Goal: Task Accomplishment & Management: Manage account settings

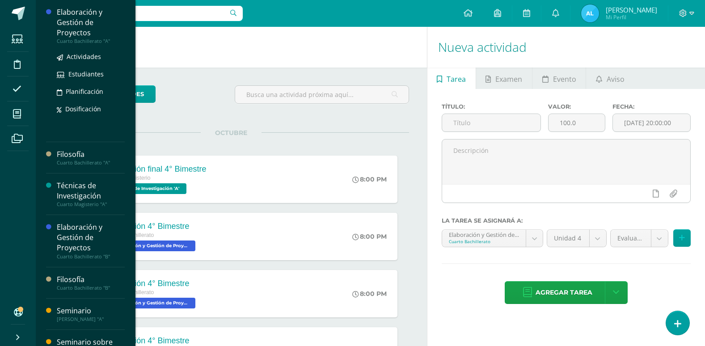
click at [71, 24] on div "Elaboración y Gestión de Proyectos" at bounding box center [91, 22] width 68 height 31
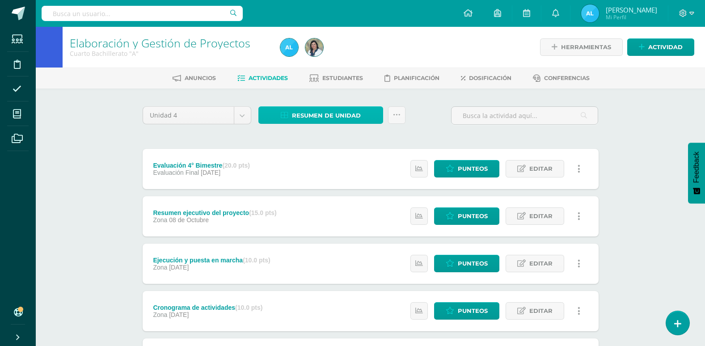
click at [332, 118] on span "Resumen de unidad" at bounding box center [326, 115] width 69 height 17
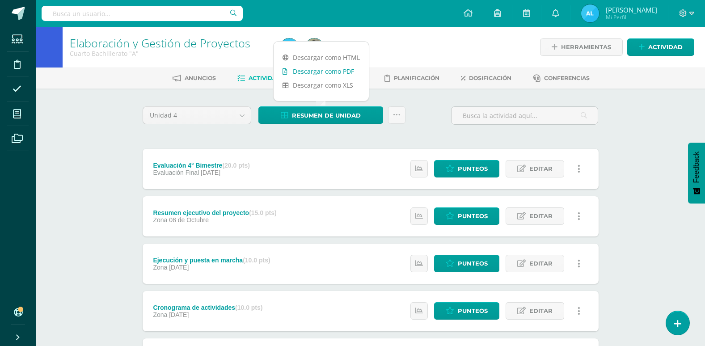
click at [337, 71] on link "Descargar como PDF" at bounding box center [321, 71] width 95 height 14
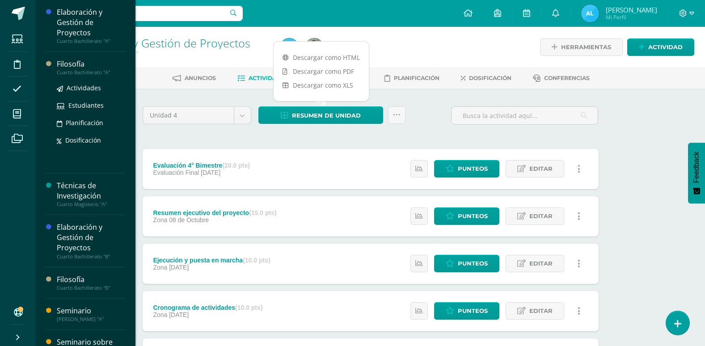
click at [70, 64] on div "Filosofía" at bounding box center [91, 64] width 68 height 10
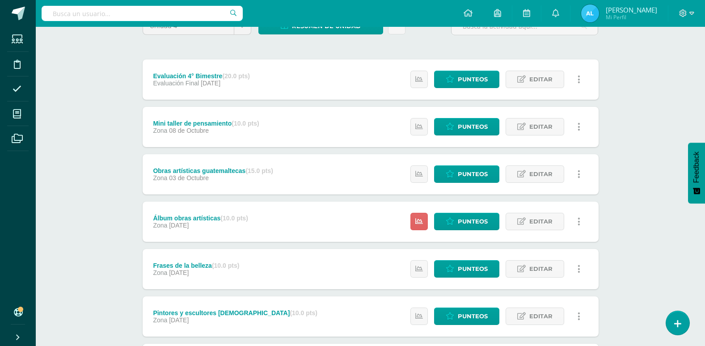
scroll to position [134, 0]
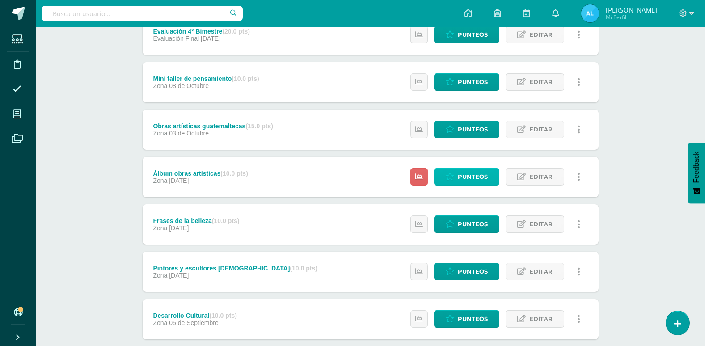
click at [470, 179] on span "Punteos" at bounding box center [473, 177] width 30 height 17
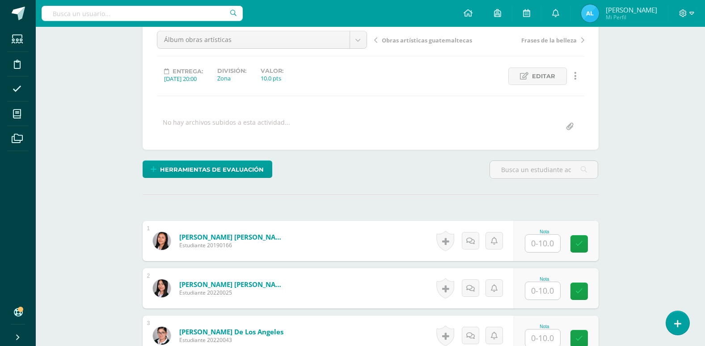
scroll to position [90, 0]
click at [541, 242] on input "text" at bounding box center [542, 242] width 35 height 17
type input "10"
type input "9"
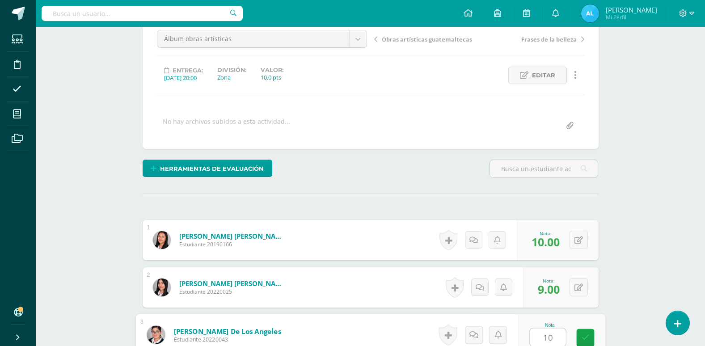
type input "10"
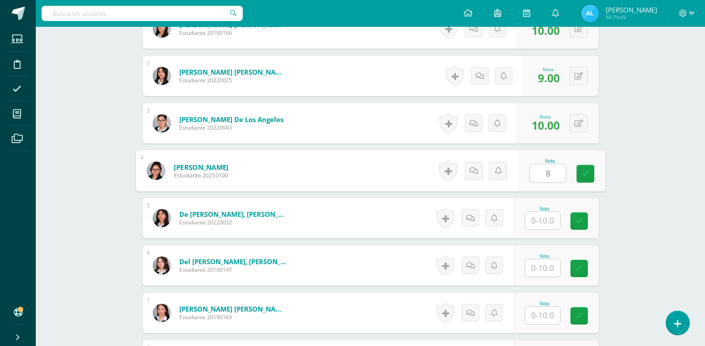
type input "8"
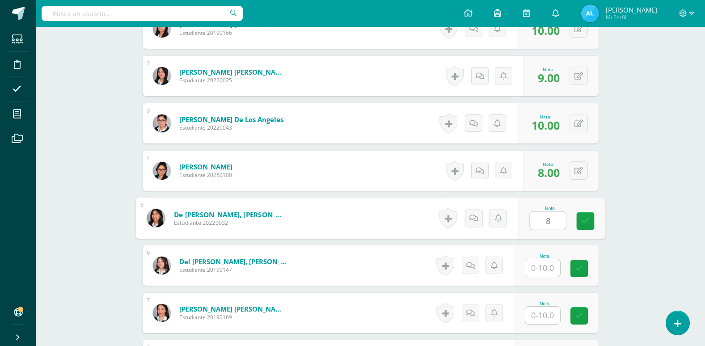
type input "8"
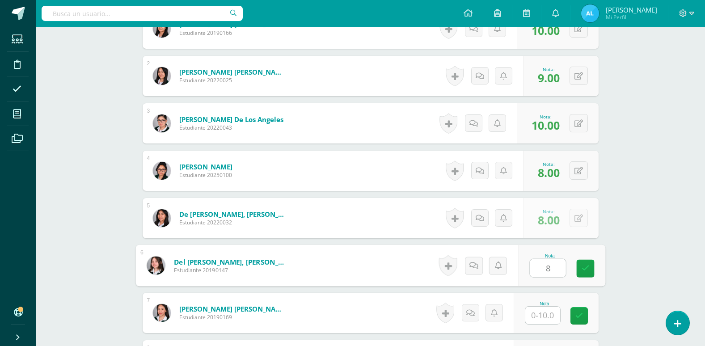
type input "8"
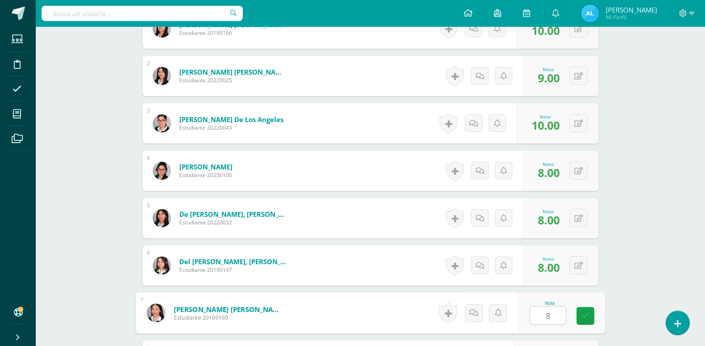
type input "8"
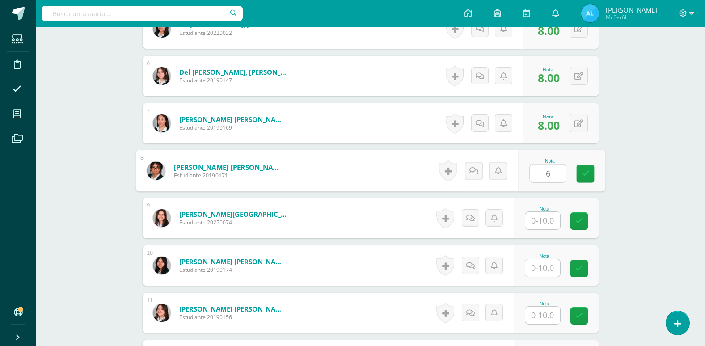
type input "6"
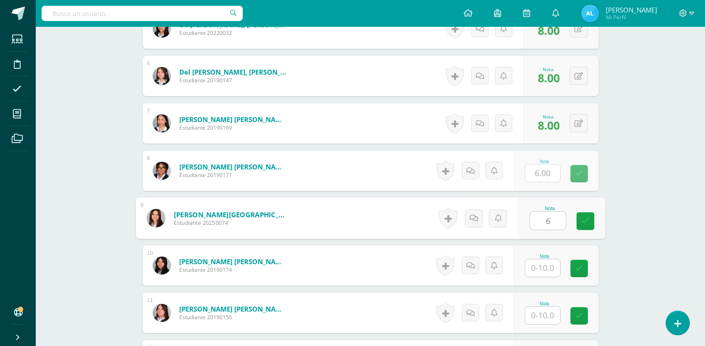
type input "6"
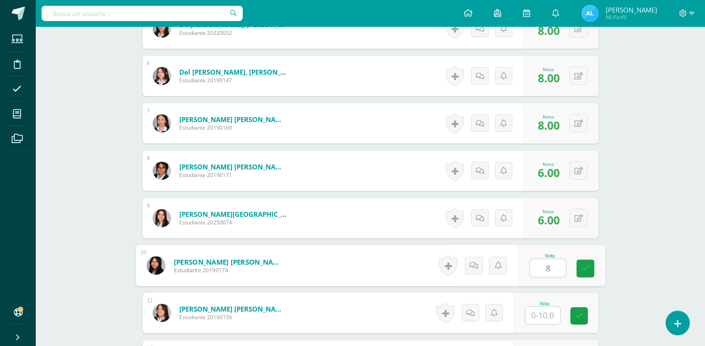
type input "8"
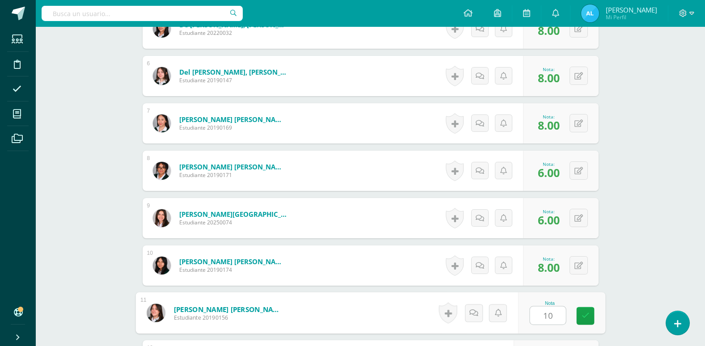
type input "10"
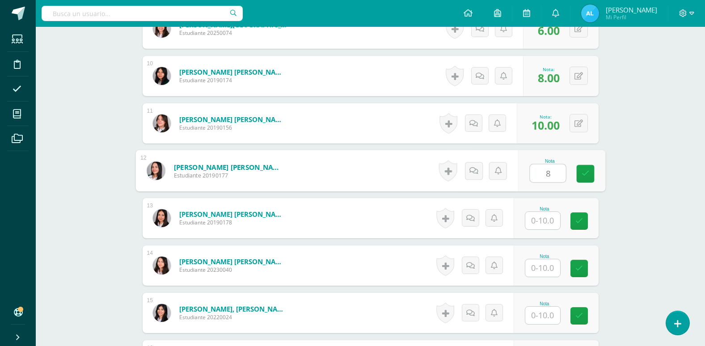
type input "8"
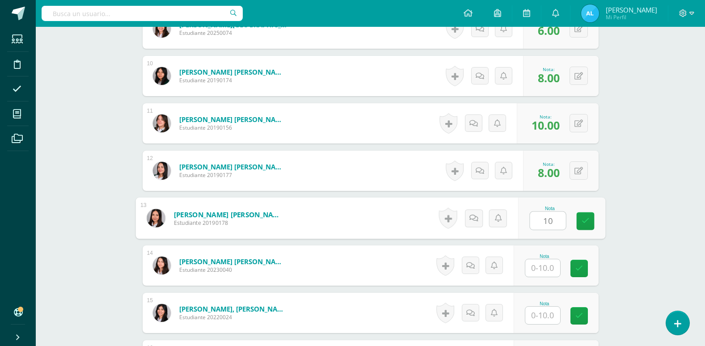
type input "10"
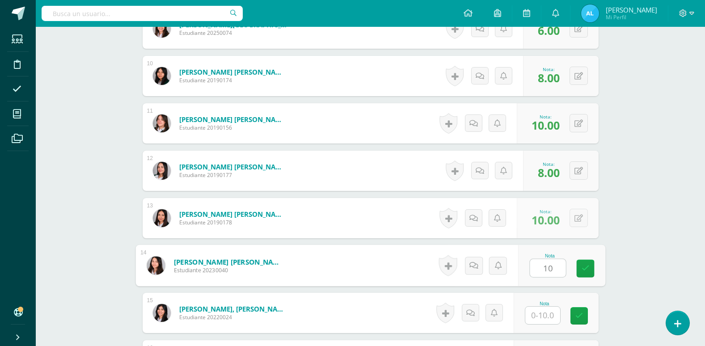
type input "10"
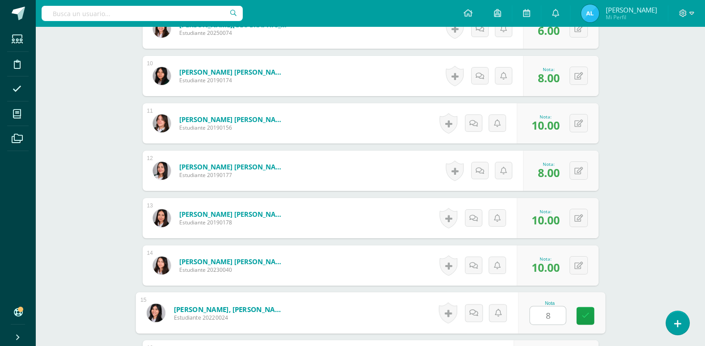
type input "8"
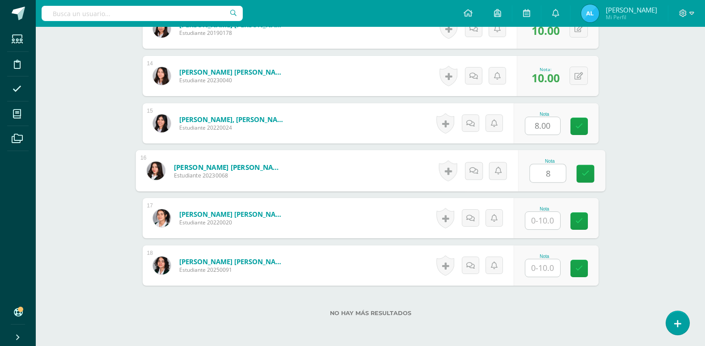
type input "8"
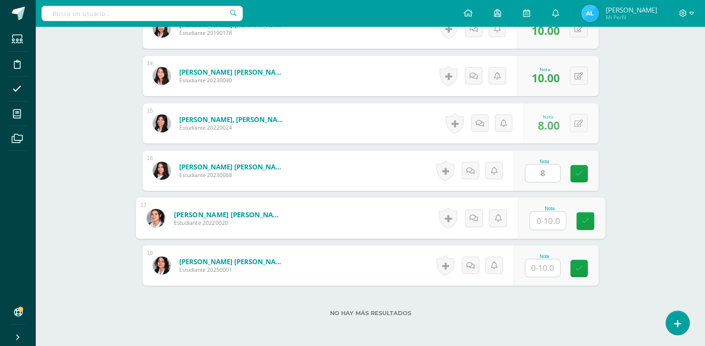
type input "8"
type input "10"
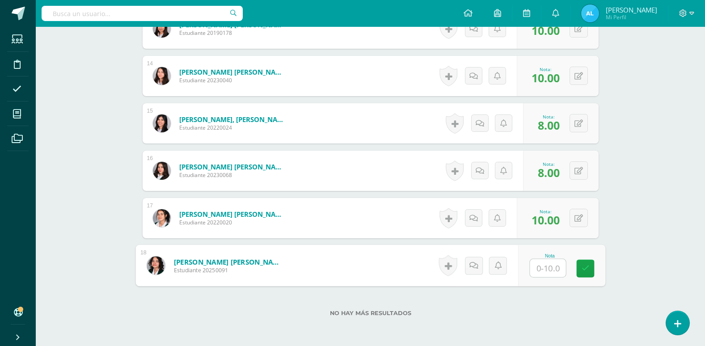
type input "8"
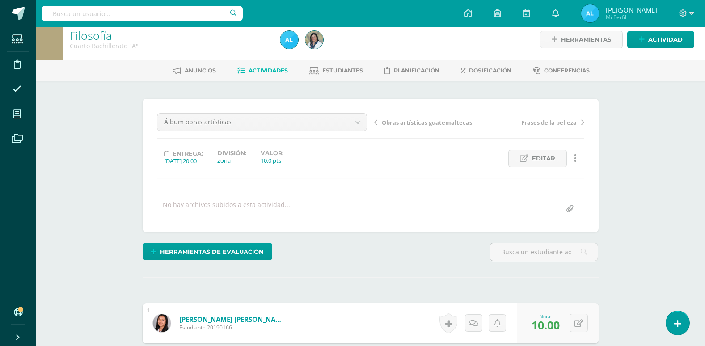
scroll to position [0, 0]
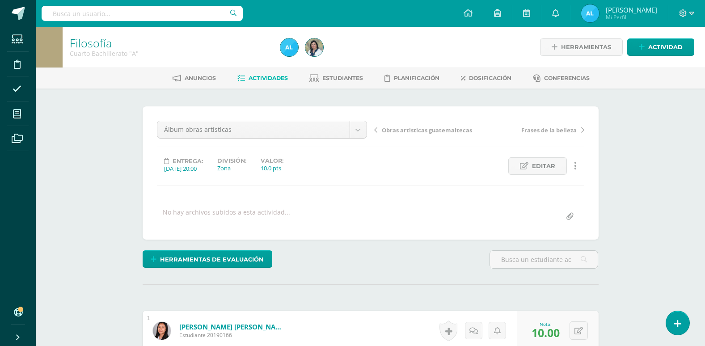
click at [273, 79] on span "Actividades" at bounding box center [268, 78] width 39 height 7
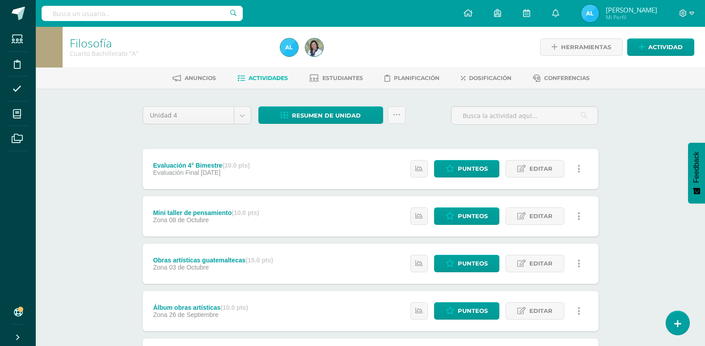
scroll to position [45, 0]
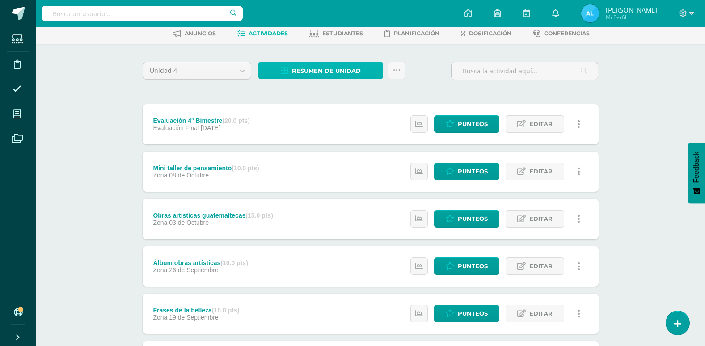
click at [321, 76] on span "Resumen de unidad" at bounding box center [326, 71] width 69 height 17
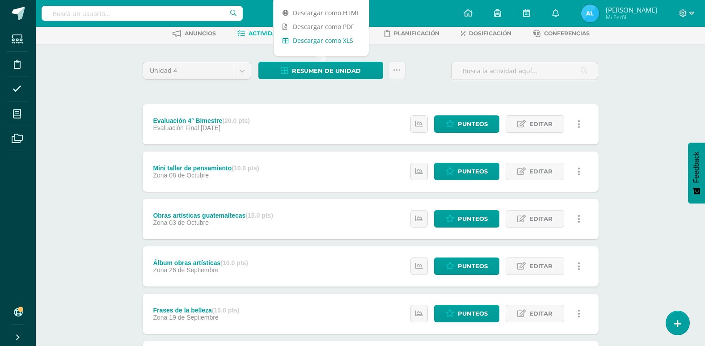
click at [342, 34] on link "Descargar como XLS" at bounding box center [321, 41] width 95 height 14
click at [335, 23] on link "Descargar como PDF" at bounding box center [321, 27] width 95 height 14
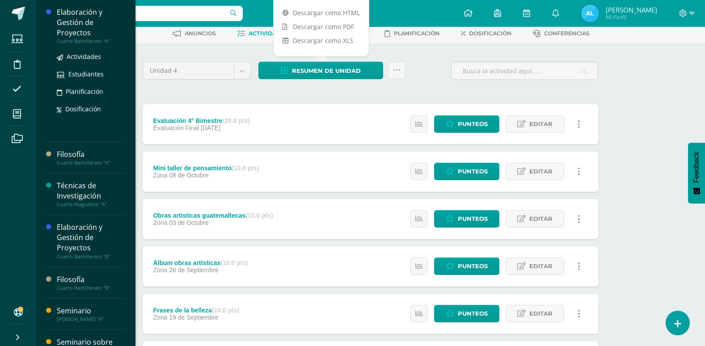
click at [85, 31] on div "Elaboración y Gestión de Proyectos" at bounding box center [91, 22] width 68 height 31
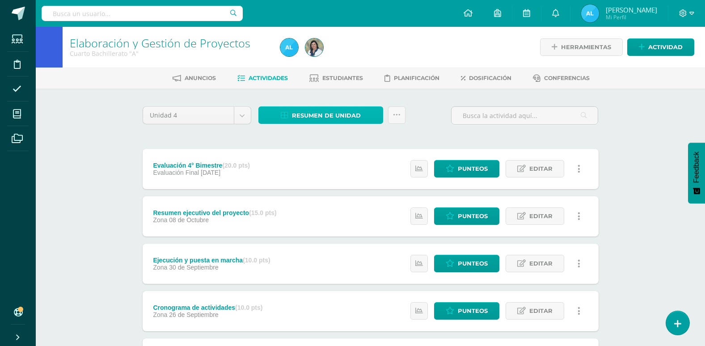
click at [335, 113] on span "Resumen de unidad" at bounding box center [326, 115] width 69 height 17
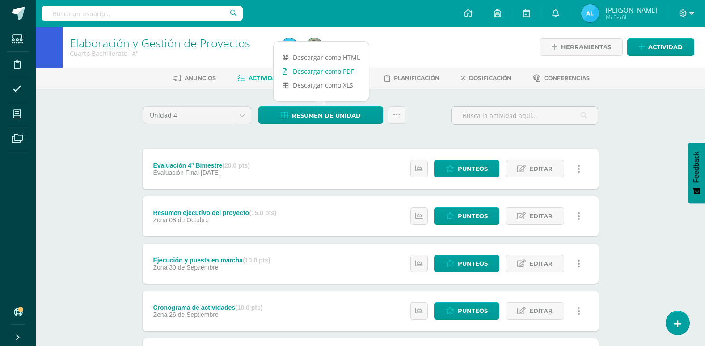
click at [336, 72] on link "Descargar como PDF" at bounding box center [321, 71] width 95 height 14
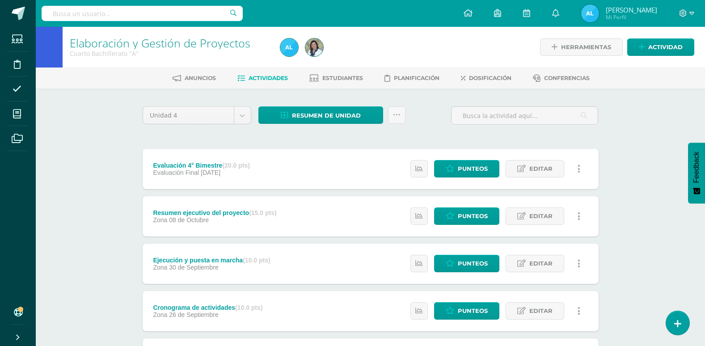
click at [157, 93] on div "Unidad 4 Unidad 1 Unidad 2 Unidad 3 Unidad 4 Resumen de unidad Subir actividade…" at bounding box center [371, 335] width 492 height 492
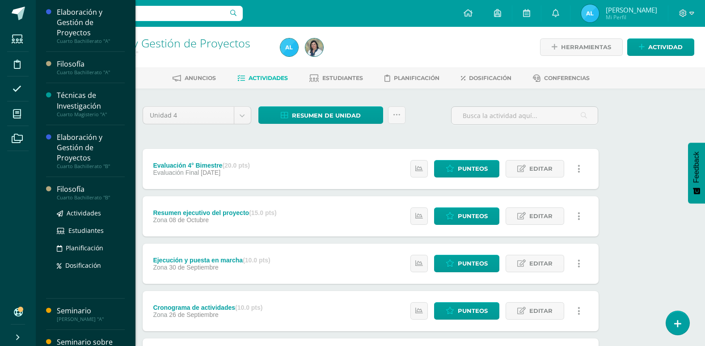
click at [70, 190] on div "Filosofía" at bounding box center [91, 189] width 68 height 10
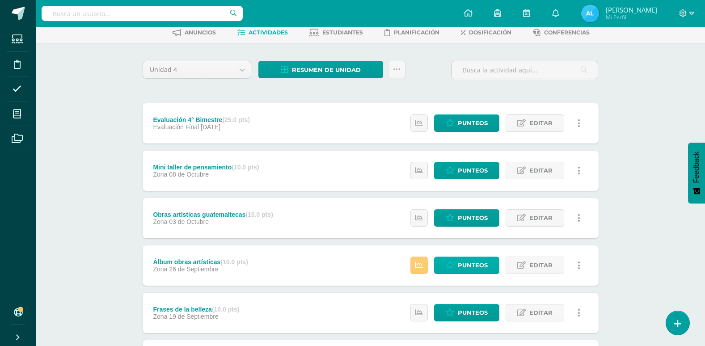
scroll to position [45, 0]
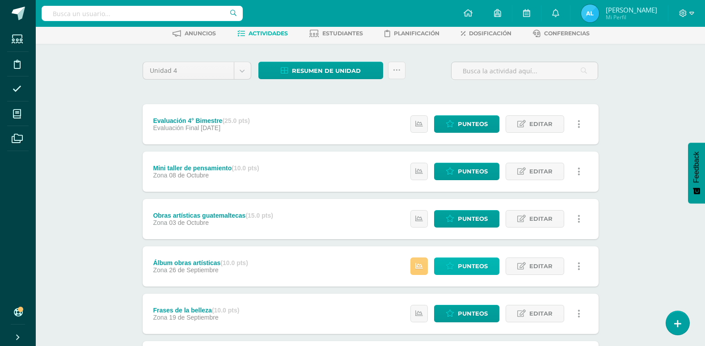
click at [465, 261] on span "Punteos" at bounding box center [473, 266] width 30 height 17
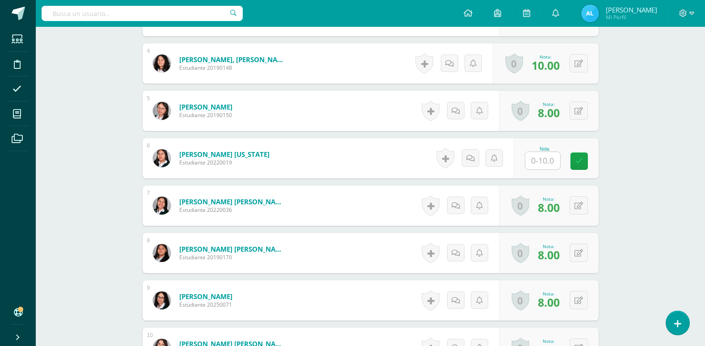
scroll to position [432, 0]
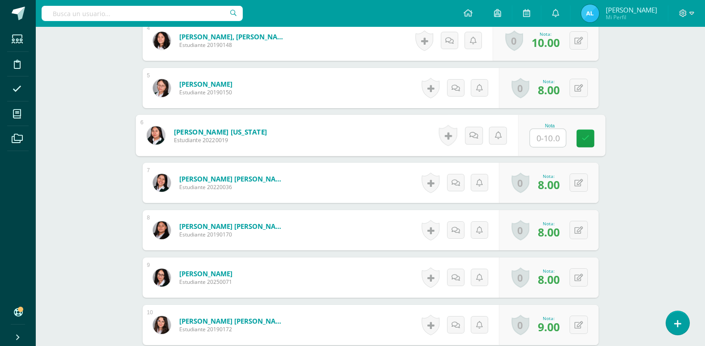
click at [540, 141] on input "text" at bounding box center [548, 138] width 36 height 18
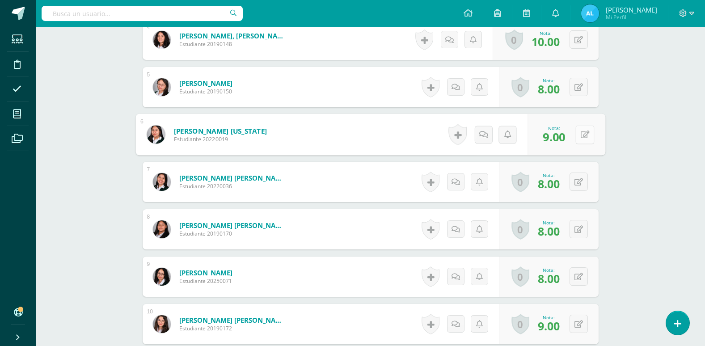
click at [578, 135] on button at bounding box center [585, 134] width 19 height 19
type input "8"
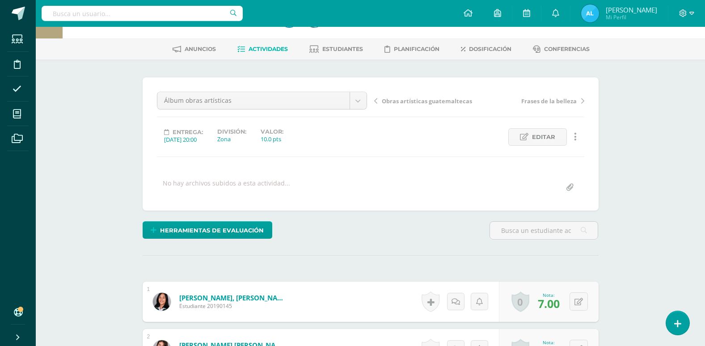
scroll to position [0, 0]
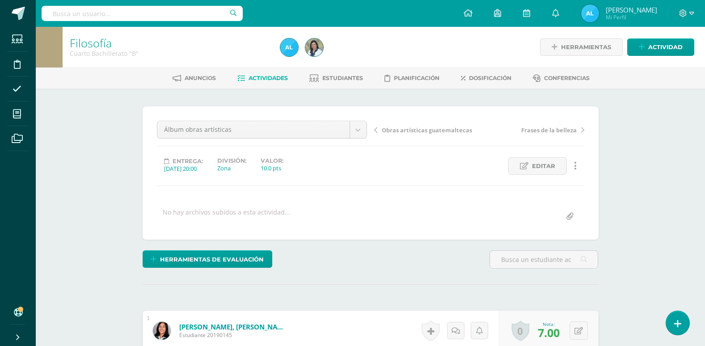
click at [259, 82] on link "Actividades" at bounding box center [262, 78] width 51 height 14
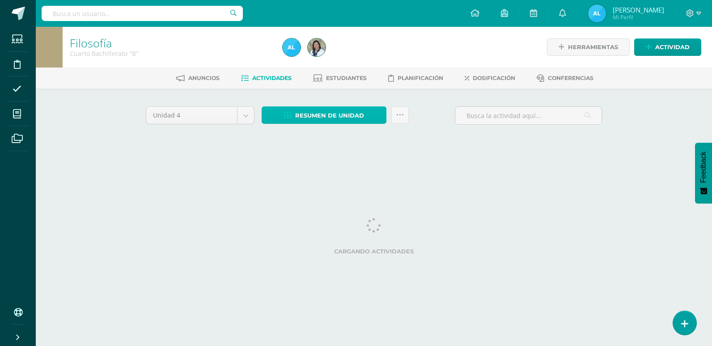
click at [343, 116] on span "Resumen de unidad" at bounding box center [329, 115] width 69 height 17
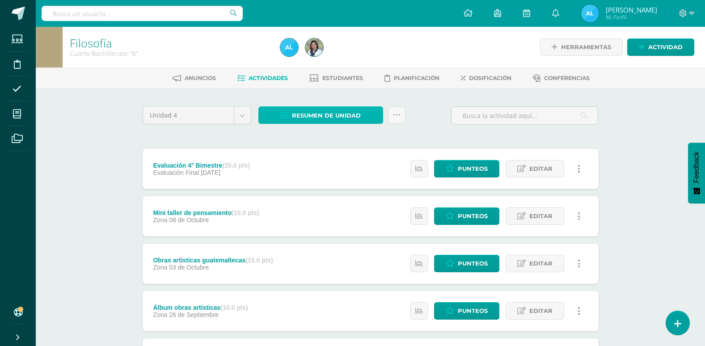
click at [325, 113] on span "Resumen de unidad" at bounding box center [326, 115] width 69 height 17
click at [323, 114] on span "Resumen de unidad" at bounding box center [326, 115] width 69 height 17
click at [409, 128] on div "Unidad 4 Unidad 1 Unidad 2 Unidad 3 Unidad 4 Resumen de unidad Subir actividade…" at bounding box center [370, 118] width 463 height 25
click at [316, 112] on span "Resumen de unidad" at bounding box center [326, 115] width 69 height 17
click at [330, 114] on span "Resumen de unidad" at bounding box center [326, 115] width 69 height 17
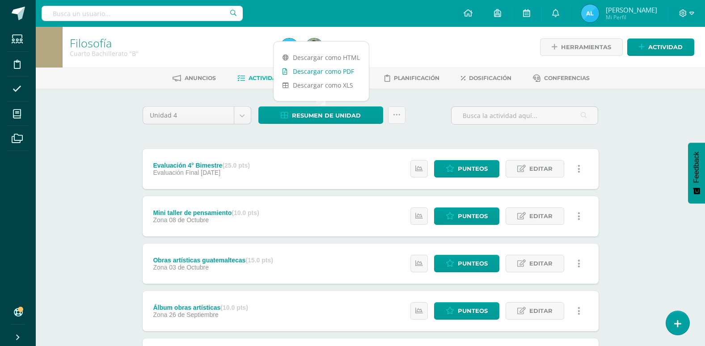
click at [341, 71] on link "Descargar como PDF" at bounding box center [321, 71] width 95 height 14
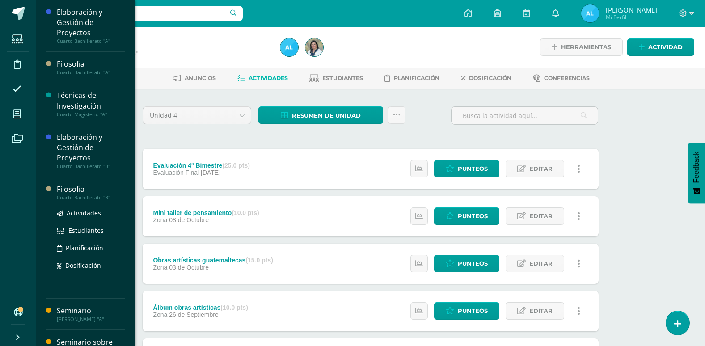
click at [78, 189] on div "Filosofía" at bounding box center [91, 189] width 68 height 10
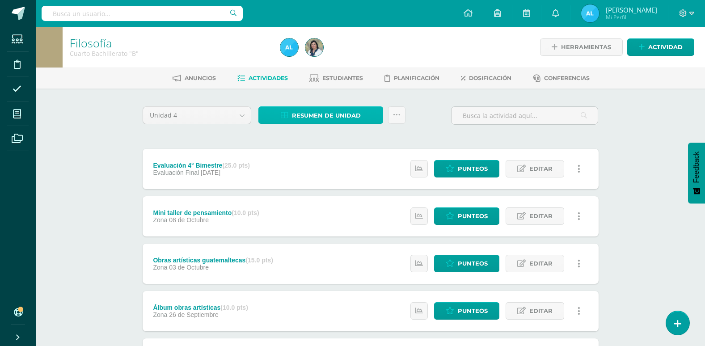
click at [318, 117] on span "Resumen de unidad" at bounding box center [326, 115] width 69 height 17
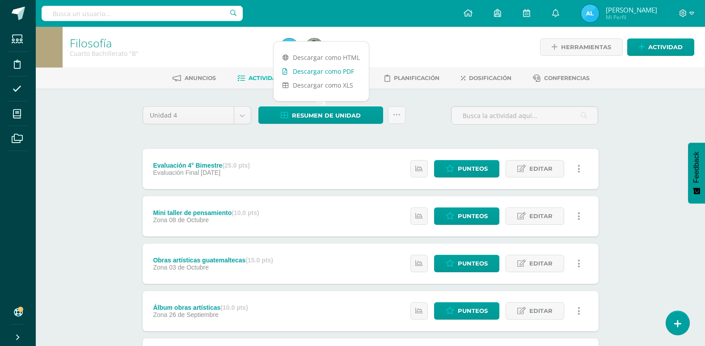
click at [331, 71] on link "Descargar como PDF" at bounding box center [321, 71] width 95 height 14
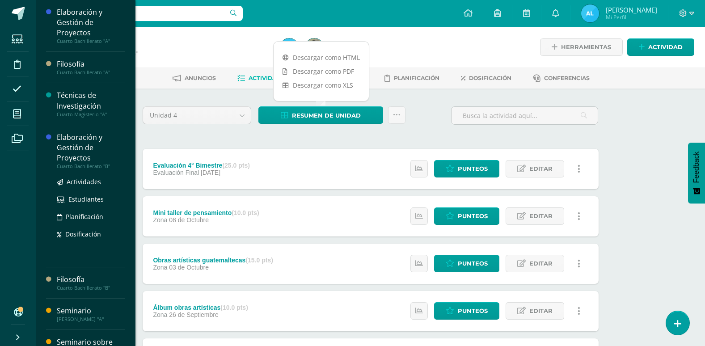
click at [71, 146] on div "Elaboración y Gestión de Proyectos" at bounding box center [91, 147] width 68 height 31
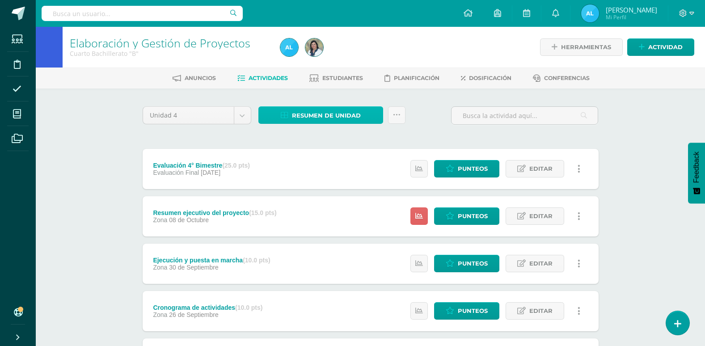
click at [325, 114] on span "Resumen de unidad" at bounding box center [326, 115] width 69 height 17
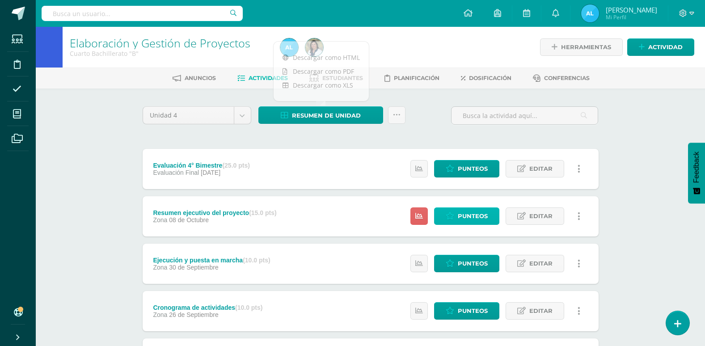
click at [471, 212] on span "Punteos" at bounding box center [473, 216] width 30 height 17
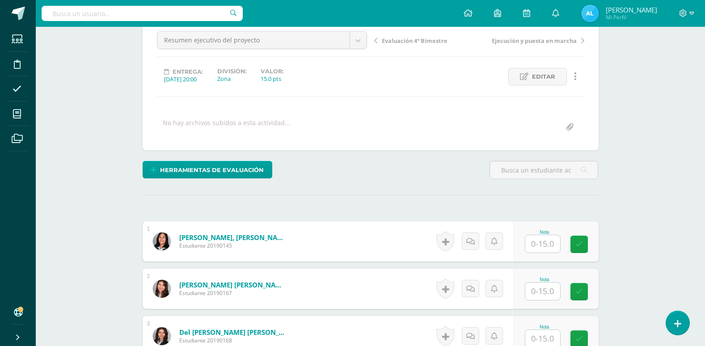
scroll to position [90, 0]
click at [534, 244] on input "text" at bounding box center [542, 243] width 35 height 17
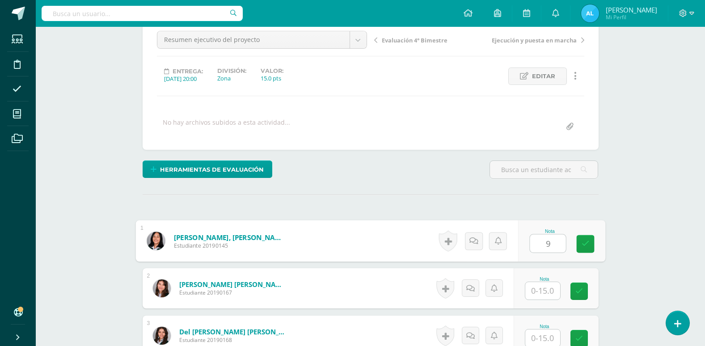
type input "9"
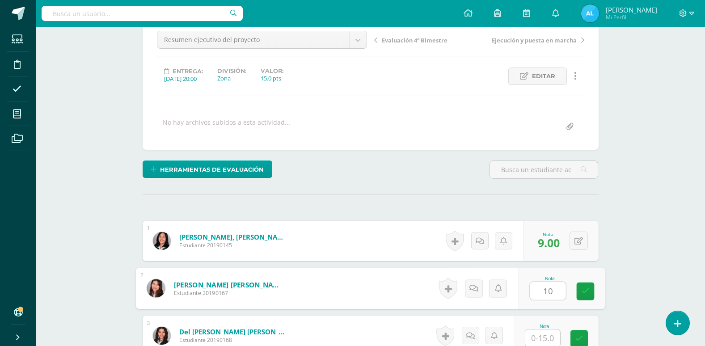
type input "10"
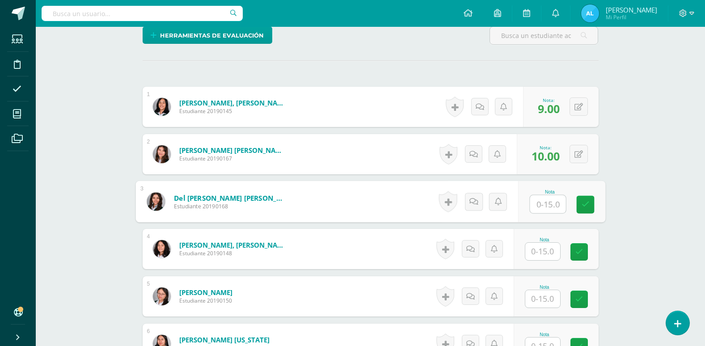
scroll to position [226, 0]
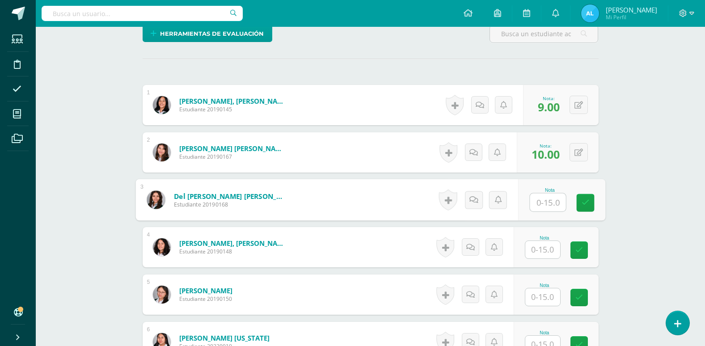
click at [543, 247] on input "text" at bounding box center [542, 249] width 35 height 17
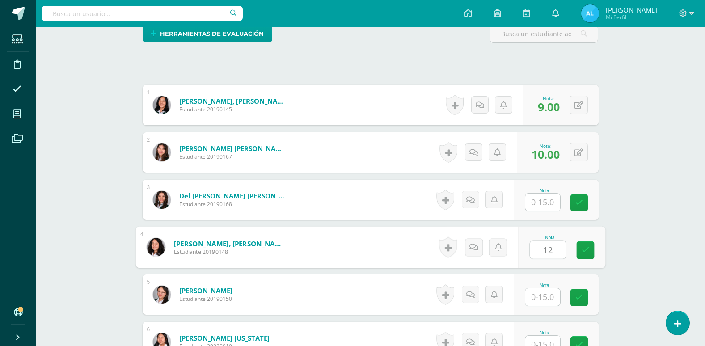
type input "12"
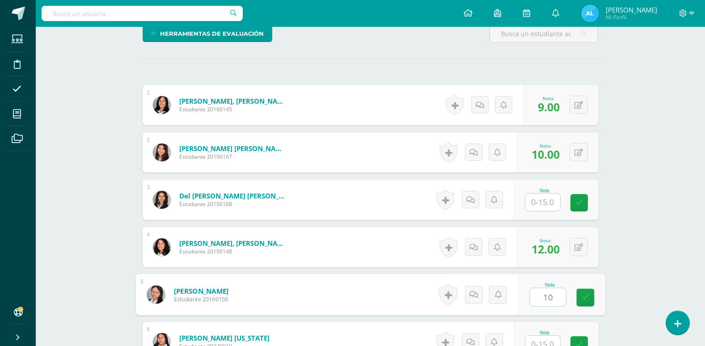
type input "10"
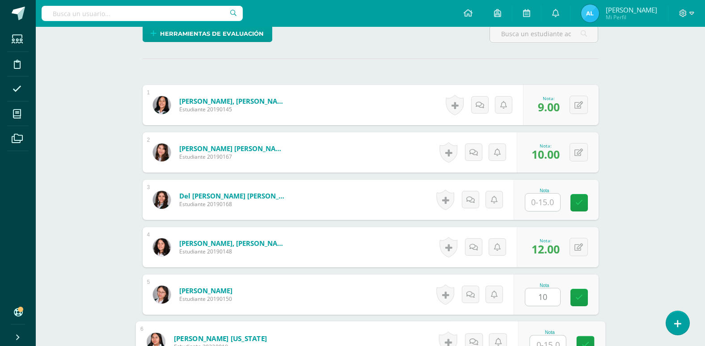
scroll to position [233, 0]
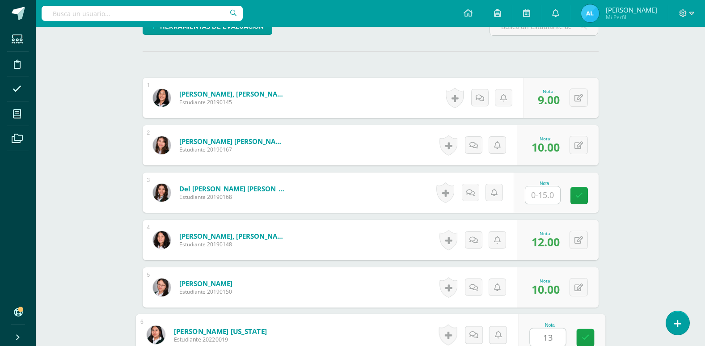
type input "13"
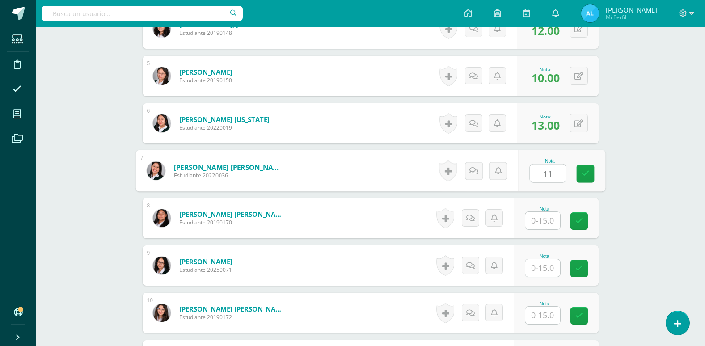
type input "11"
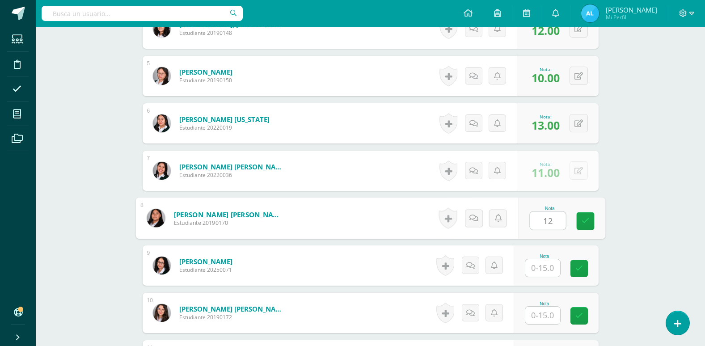
type input "12"
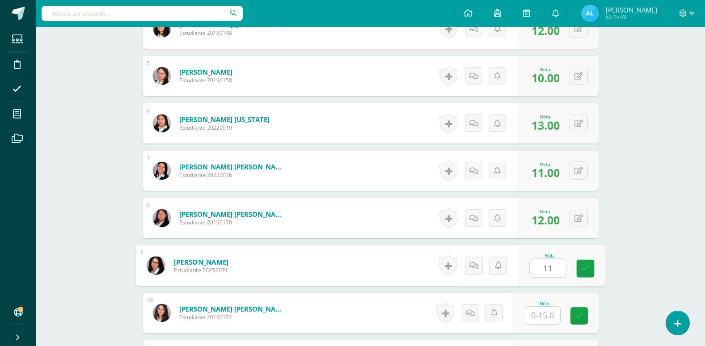
type input "11"
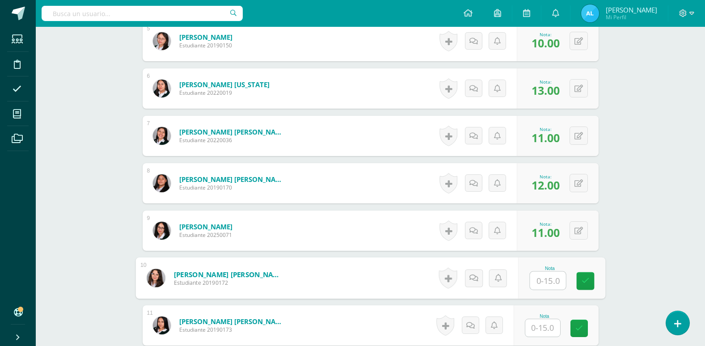
scroll to position [579, 0]
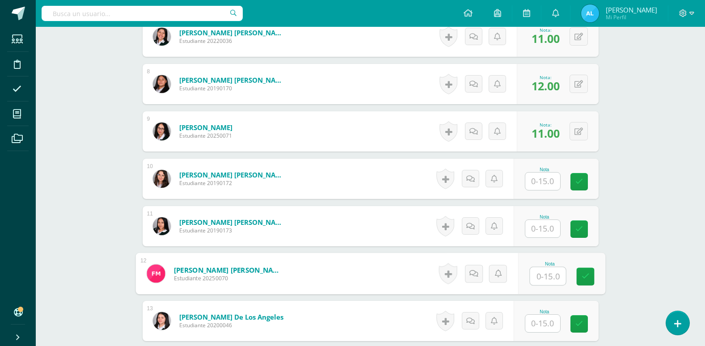
click at [542, 275] on input "text" at bounding box center [548, 276] width 36 height 18
type input "12"
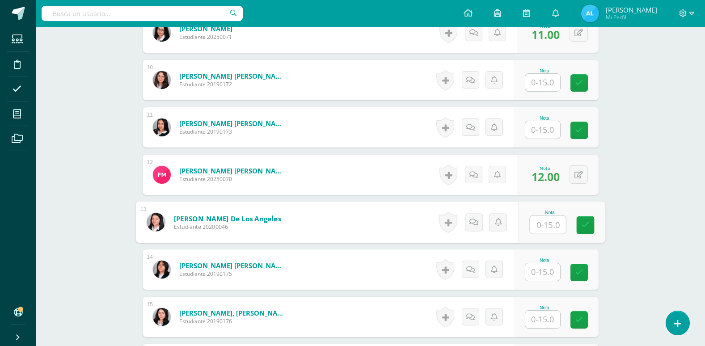
scroll to position [713, 0]
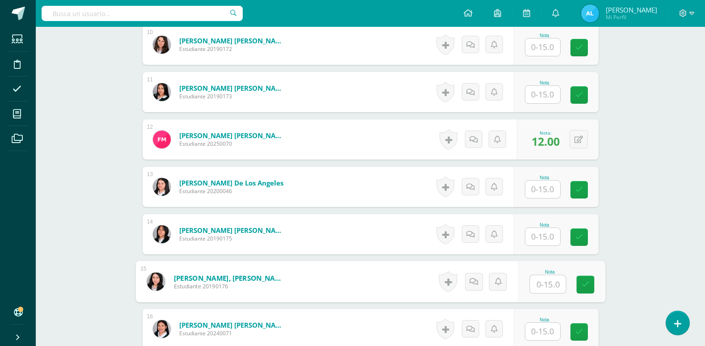
click at [545, 278] on input "text" at bounding box center [548, 284] width 36 height 18
type input "15"
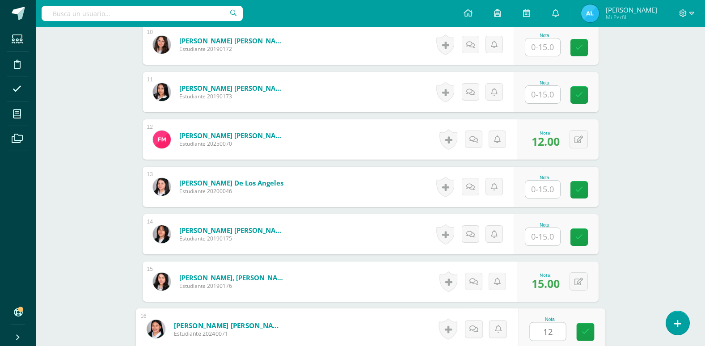
type input "12"
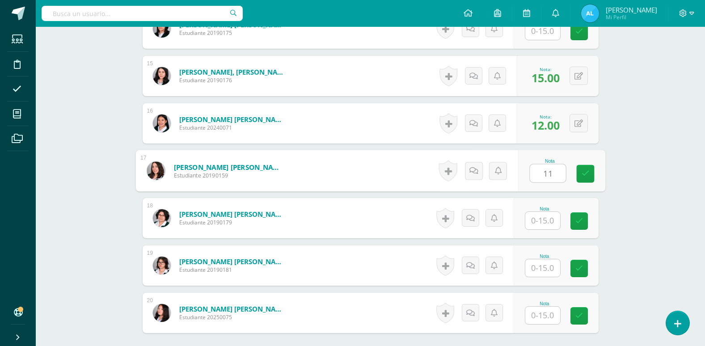
type input "11"
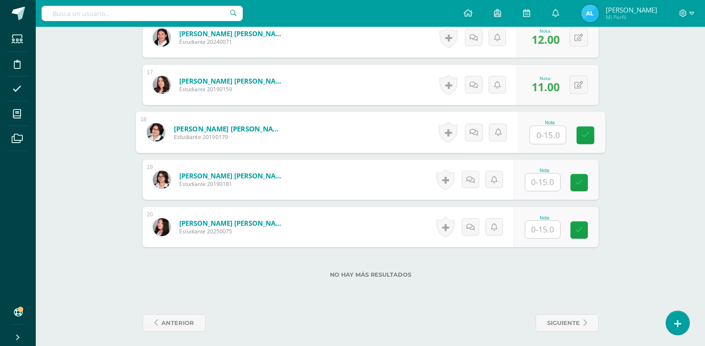
scroll to position [1008, 0]
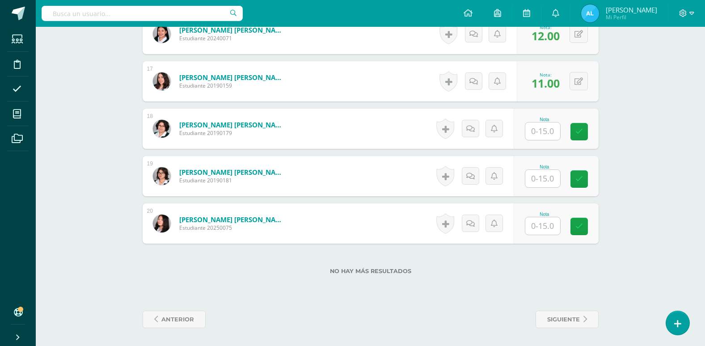
click at [542, 189] on div "Nota" at bounding box center [556, 176] width 85 height 40
click at [542, 183] on input "text" at bounding box center [542, 178] width 35 height 17
type input "12"
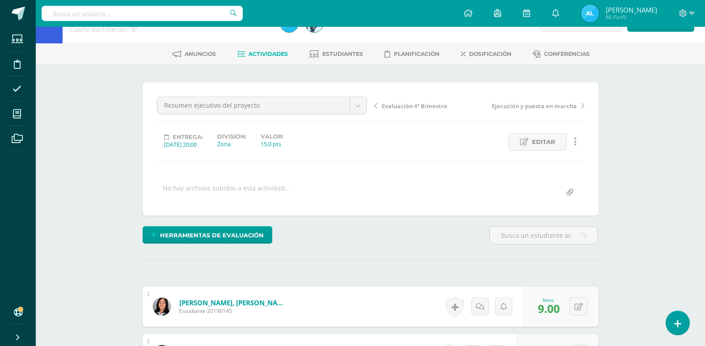
scroll to position [0, 0]
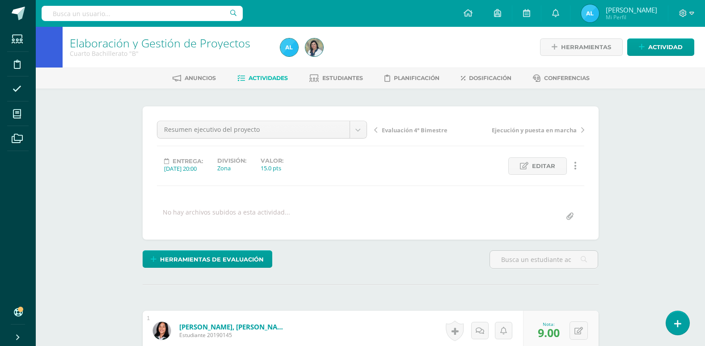
click at [265, 78] on span "Actividades" at bounding box center [268, 78] width 39 height 7
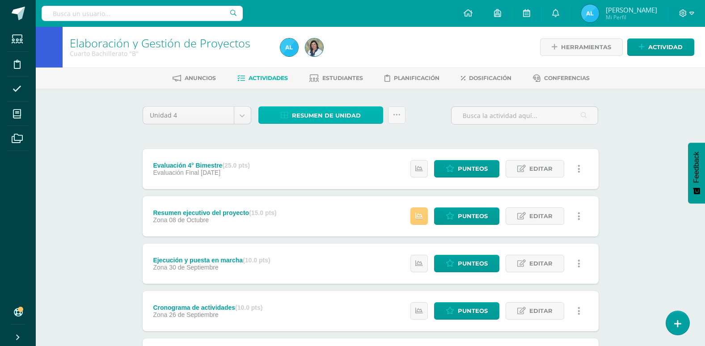
click at [330, 113] on span "Resumen de unidad" at bounding box center [326, 115] width 69 height 17
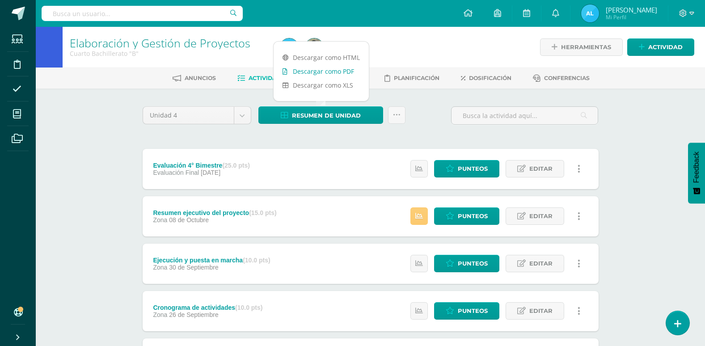
click at [333, 72] on link "Descargar como PDF" at bounding box center [321, 71] width 95 height 14
click at [705, 70] on div "Anuncios Actividades Estudiantes Planificación Dosificación Conferencias" at bounding box center [381, 78] width 691 height 21
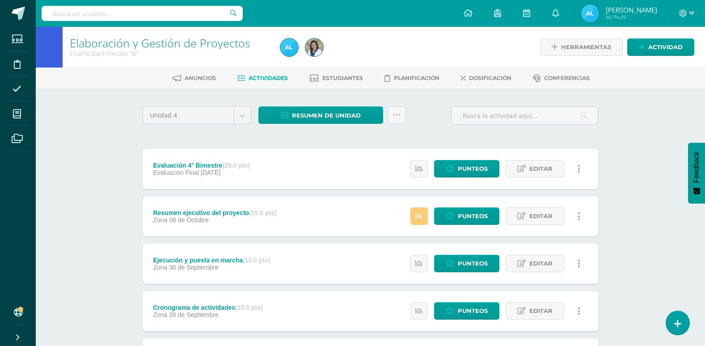
click at [695, 17] on div at bounding box center [687, 13] width 37 height 27
click at [693, 13] on icon at bounding box center [692, 13] width 5 height 3
click at [648, 59] on span "Cerrar sesión" at bounding box center [664, 61] width 40 height 8
